Goal: Information Seeking & Learning: Compare options

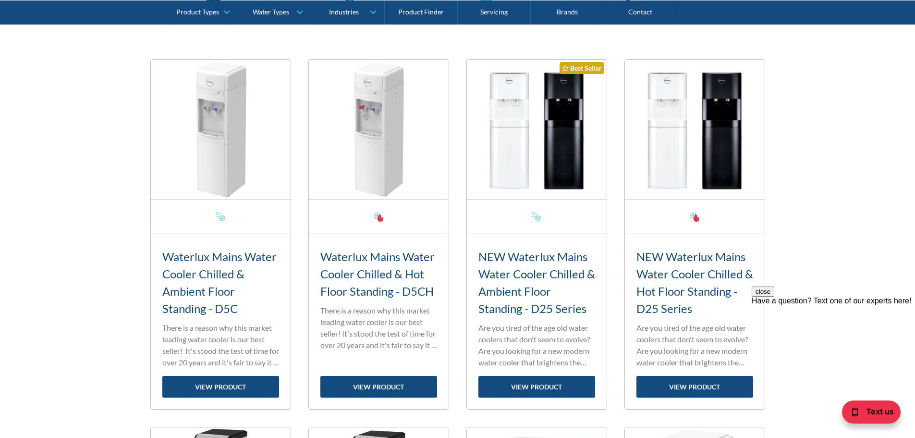
scroll to position [384, 0]
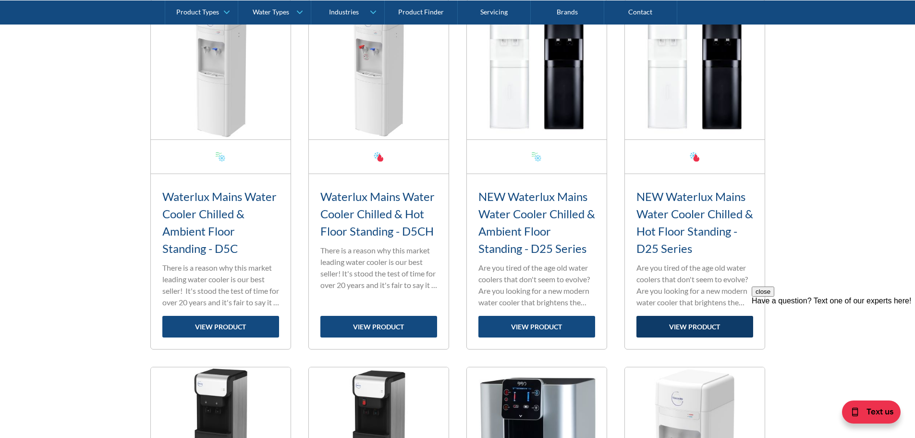
click at [705, 327] on link "view product" at bounding box center [694, 327] width 117 height 22
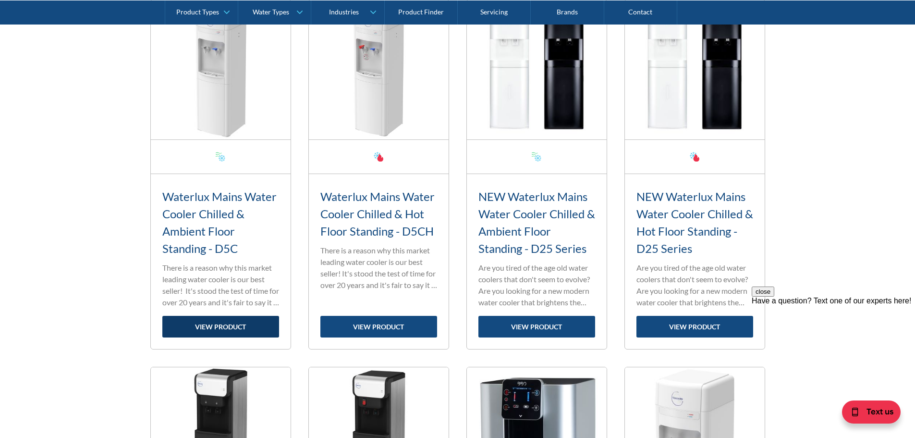
click at [231, 329] on link "view product" at bounding box center [220, 327] width 117 height 22
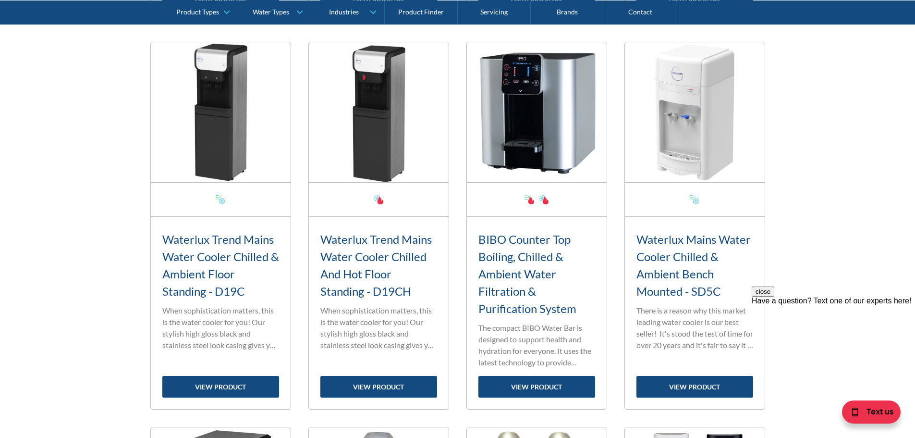
scroll to position [768, 0]
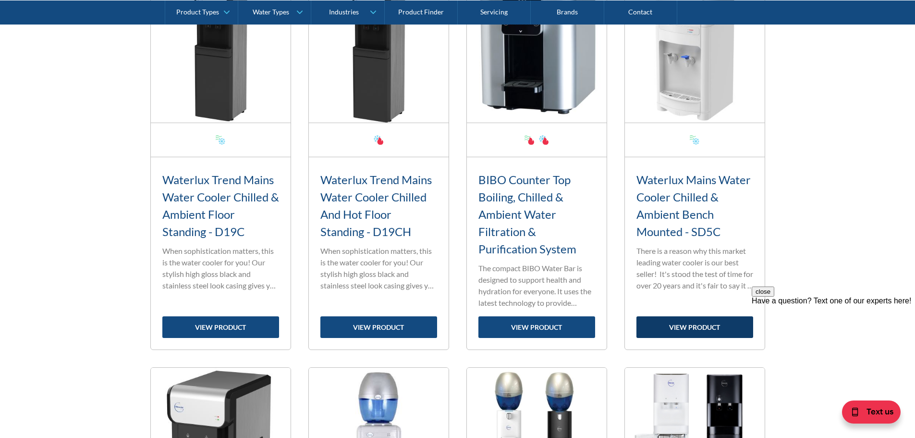
click at [706, 331] on link "view product" at bounding box center [694, 327] width 117 height 22
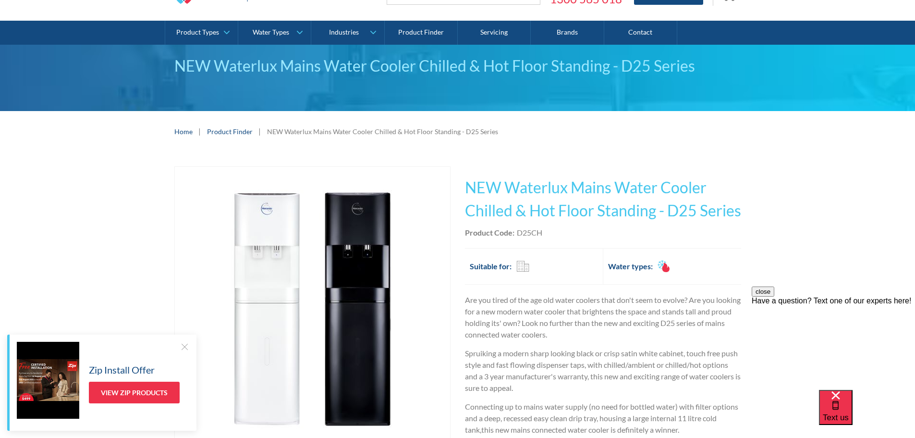
scroll to position [48, 0]
